Goal: Task Accomplishment & Management: Manage account settings

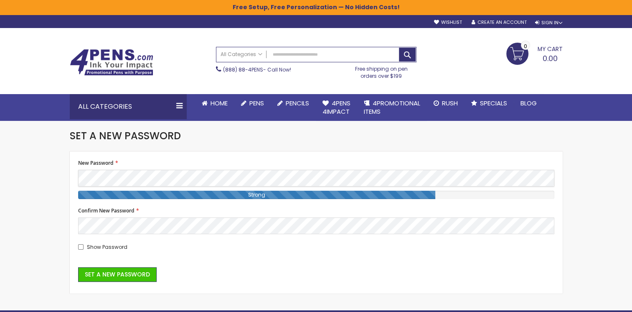
click at [30, 187] on div "Skip to Content sample Wishlist Sign Out Sign In Sign In Login Forgot Your Pass…" at bounding box center [316, 275] width 632 height 551
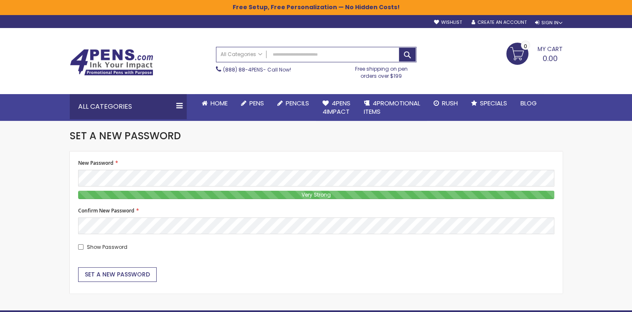
click at [121, 275] on span "Set a New Password" at bounding box center [117, 274] width 65 height 8
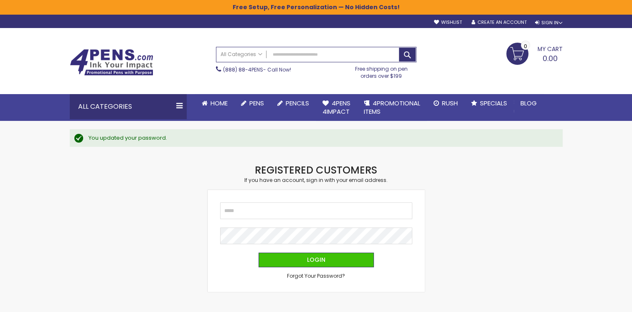
type input "**********"
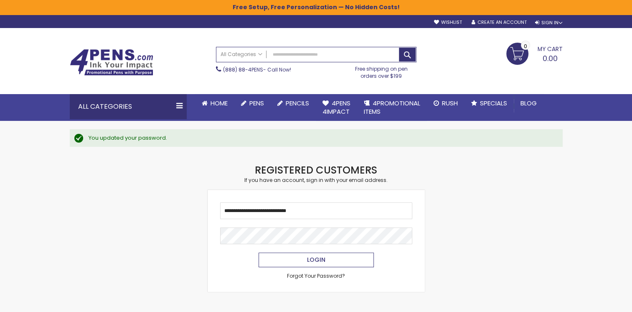
click at [327, 258] on button "Login" at bounding box center [316, 259] width 115 height 15
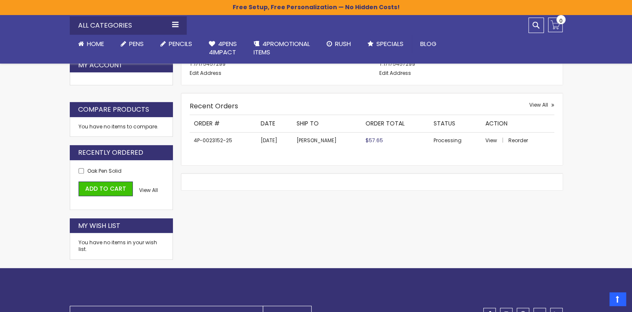
scroll to position [224, 0]
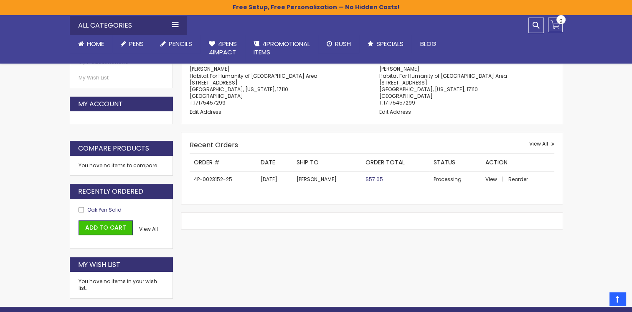
click at [104, 207] on span "Oak Pen Solid" at bounding box center [104, 209] width 34 height 7
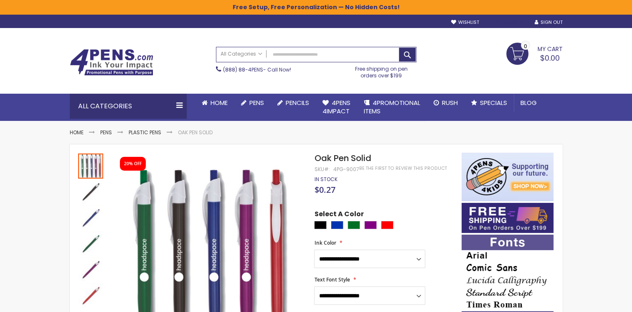
click at [510, 20] on link "My Account" at bounding box center [507, 22] width 38 height 6
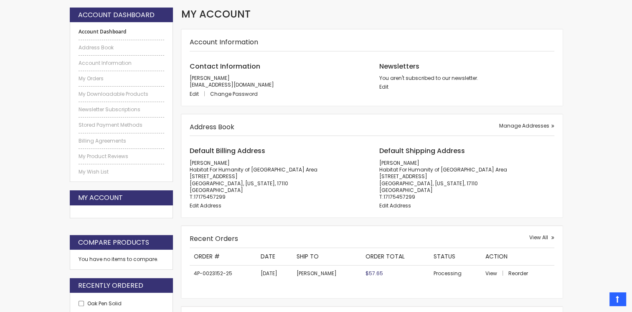
scroll to position [125, 0]
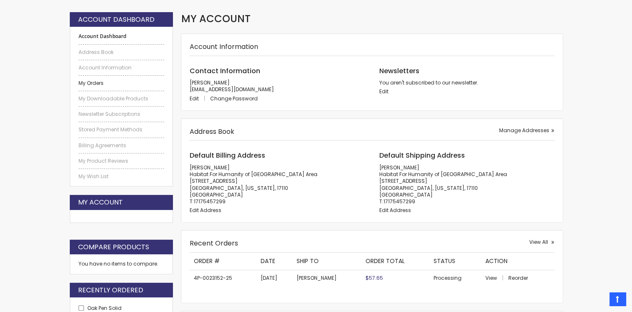
click at [92, 81] on link "My Orders" at bounding box center [122, 83] width 86 height 7
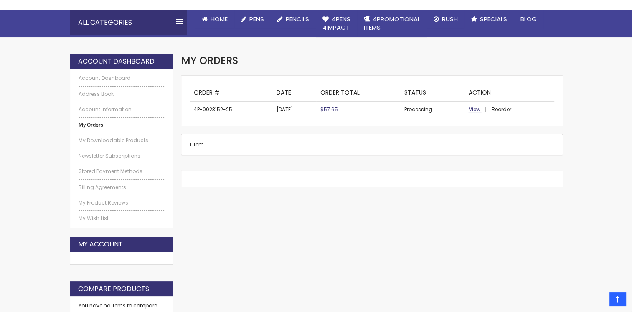
click at [470, 107] on span "View" at bounding box center [474, 109] width 12 height 7
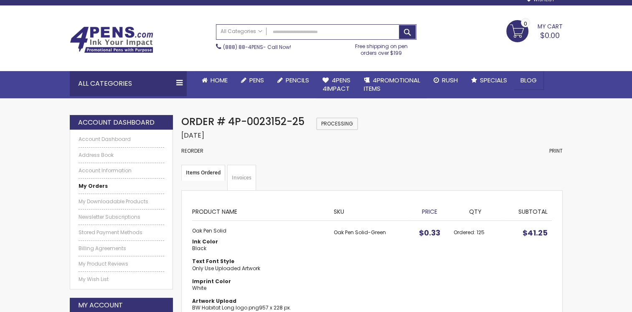
scroll to position [84, 0]
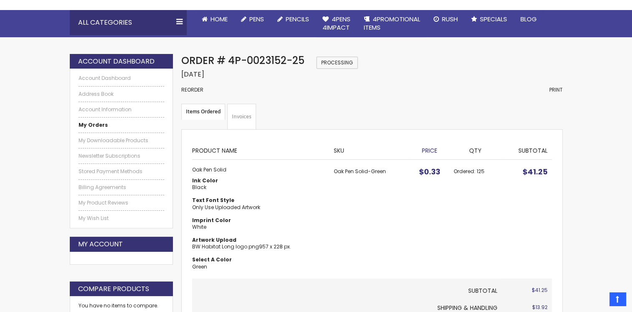
click at [245, 115] on link "Invoices" at bounding box center [241, 117] width 29 height 26
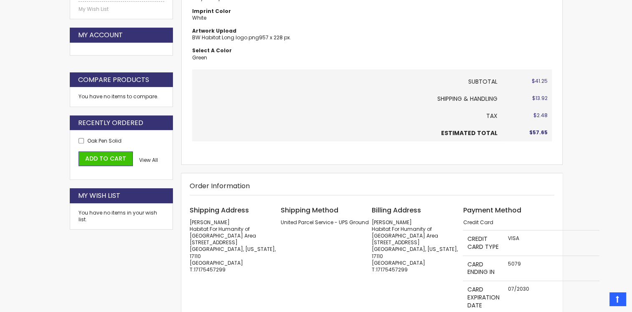
scroll to position [384, 0]
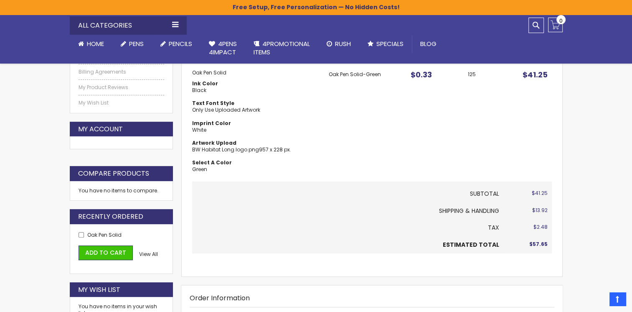
scroll to position [179, 0]
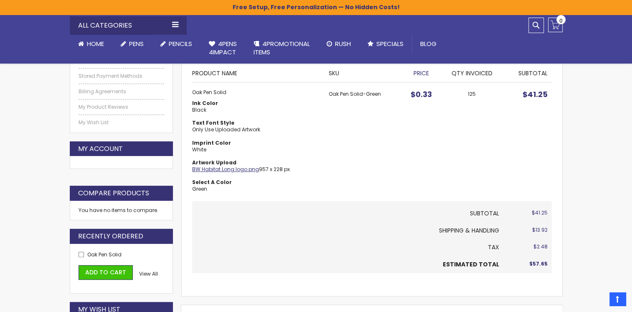
click at [237, 166] on link "BW Habitat Long logo.png" at bounding box center [225, 168] width 67 height 7
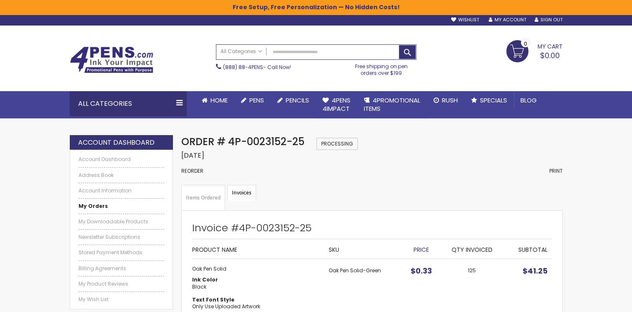
scroll to position [0, 0]
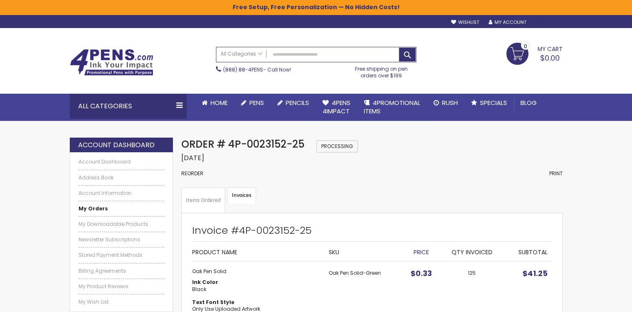
click at [542, 19] on link "Sign Out" at bounding box center [548, 22] width 28 height 6
